Goal: Information Seeking & Learning: Learn about a topic

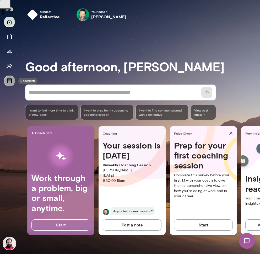
click at [6, 81] on icon "Documents" at bounding box center [9, 81] width 6 height 6
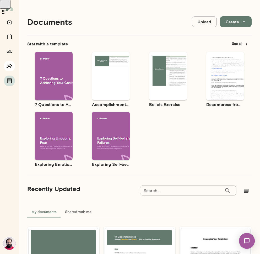
click at [9, 66] on icon "Insights" at bounding box center [9, 66] width 6 height 6
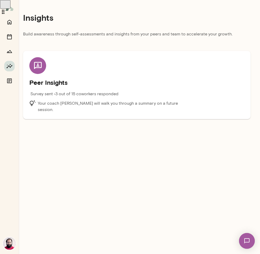
click at [141, 79] on h5 "Peer Insights" at bounding box center [136, 82] width 215 height 8
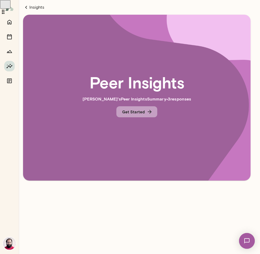
click at [129, 114] on button "Get Started" at bounding box center [136, 111] width 41 height 11
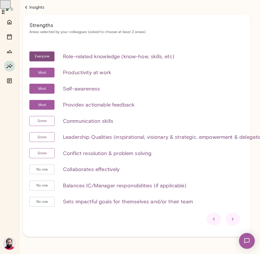
click at [234, 217] on icon at bounding box center [233, 219] width 6 height 6
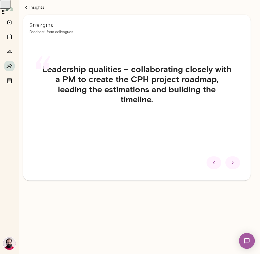
click at [233, 163] on icon at bounding box center [233, 162] width 2 height 3
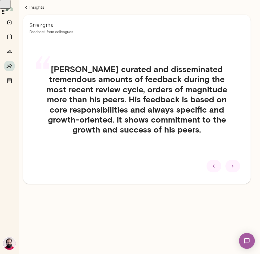
click at [233, 164] on icon at bounding box center [233, 166] width 6 height 6
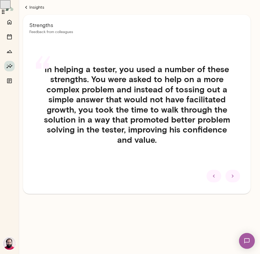
click at [234, 174] on icon at bounding box center [233, 176] width 6 height 6
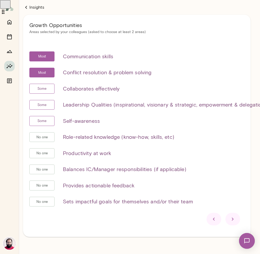
click at [232, 219] on icon at bounding box center [233, 219] width 6 height 6
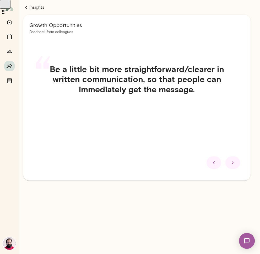
click at [233, 163] on icon at bounding box center [233, 163] width 6 height 6
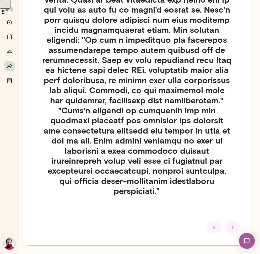
scroll to position [146, 0]
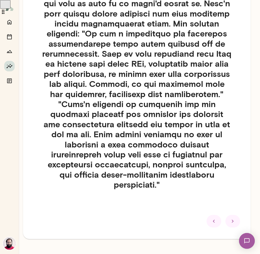
click at [230, 215] on div at bounding box center [233, 221] width 15 height 13
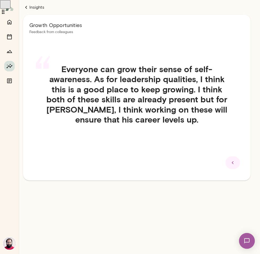
click at [233, 164] on icon at bounding box center [233, 163] width 6 height 6
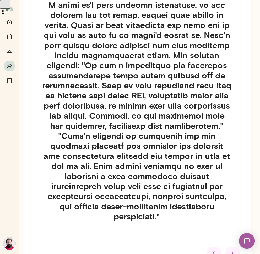
scroll to position [146, 0]
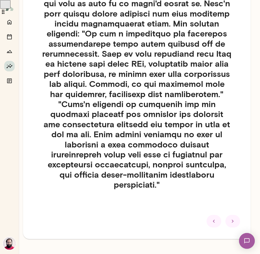
click at [215, 204] on div "“" at bounding box center [136, 60] width 215 height 310
click at [215, 215] on div at bounding box center [214, 221] width 15 height 13
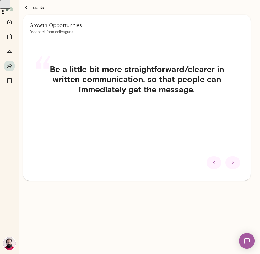
scroll to position [0, 0]
click at [229, 161] on div at bounding box center [233, 162] width 15 height 13
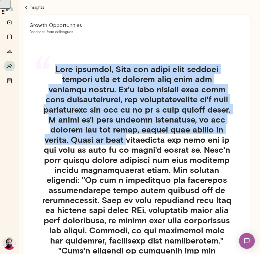
drag, startPoint x: 45, startPoint y: 69, endPoint x: 146, endPoint y: 144, distance: 125.7
click at [146, 144] on div "“" at bounding box center [136, 206] width 215 height 310
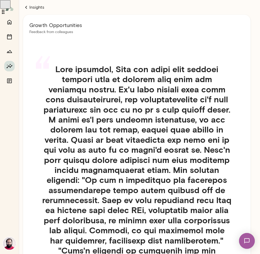
click at [147, 143] on h4 at bounding box center [136, 200] width 215 height 272
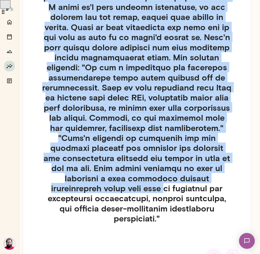
scroll to position [119, 0]
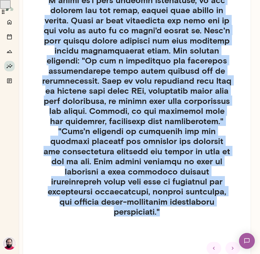
drag, startPoint x: 91, startPoint y: 87, endPoint x: 118, endPoint y: 202, distance: 118.0
click at [114, 238] on div "Growth Opportunities Feedback from colleagues “" at bounding box center [137, 80] width 228 height 371
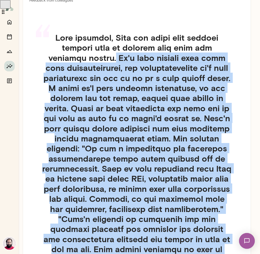
scroll to position [0, 0]
